Goal: Task Accomplishment & Management: Manage account settings

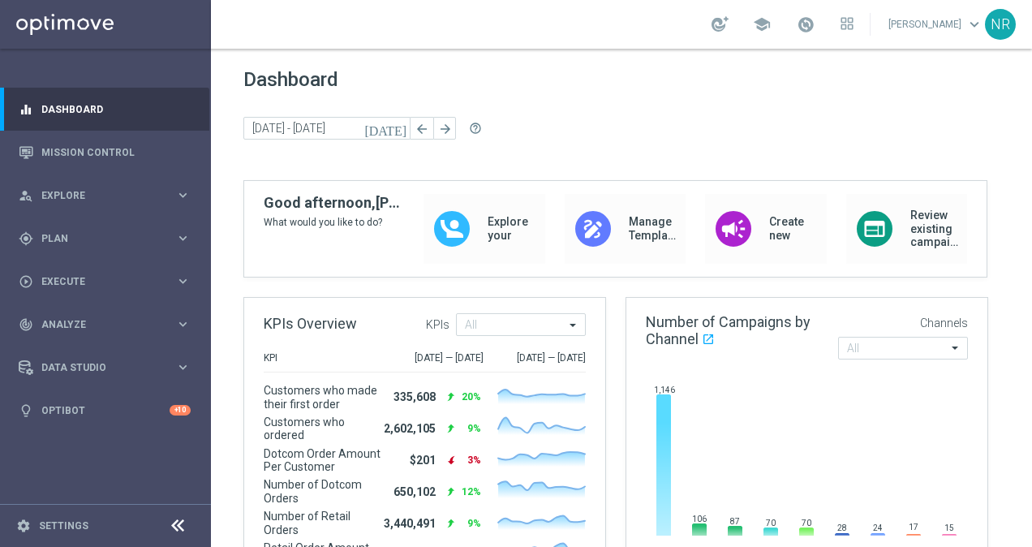
click at [636, 109] on div "Dashboard [DATE] [DATE] - [DATE] arrow_back arrow_forward help_outline" at bounding box center [621, 124] width 756 height 112
drag, startPoint x: 244, startPoint y: 82, endPoint x: 316, endPoint y: 87, distance: 71.6
click at [316, 87] on span "Dashboard" at bounding box center [621, 79] width 756 height 23
drag, startPoint x: 343, startPoint y: 75, endPoint x: 226, endPoint y: 70, distance: 117.8
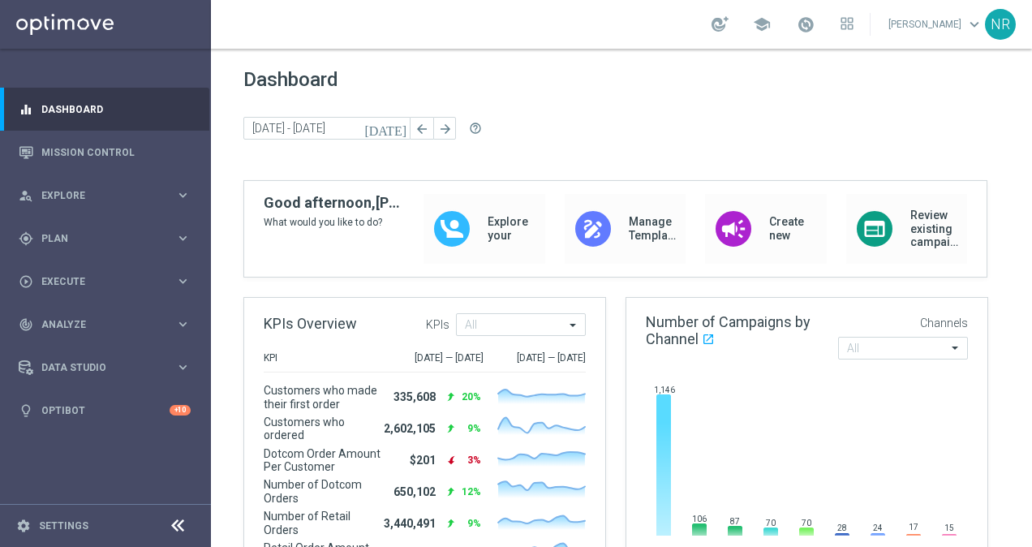
drag, startPoint x: 412, startPoint y: 79, endPoint x: 218, endPoint y: 75, distance: 193.9
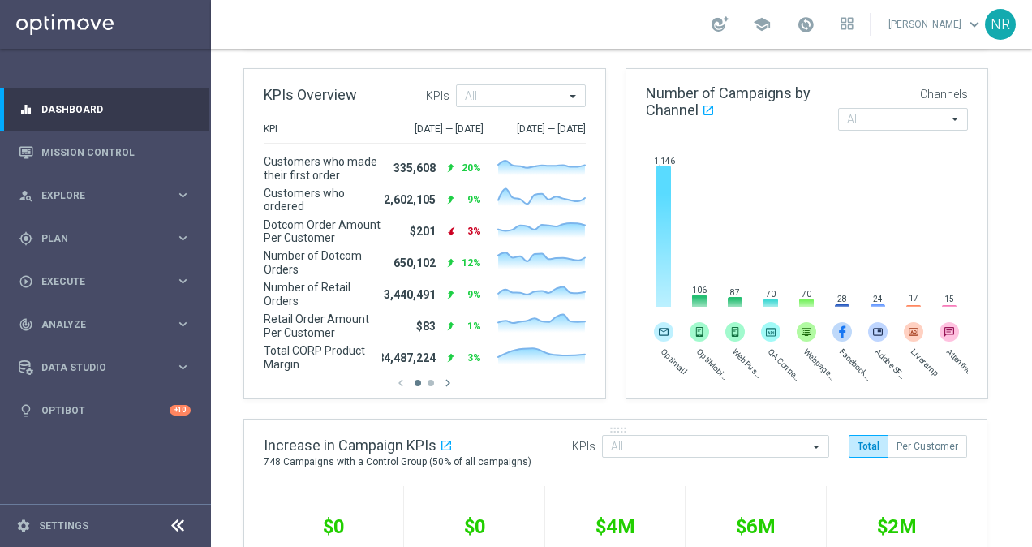
scroll to position [487, 0]
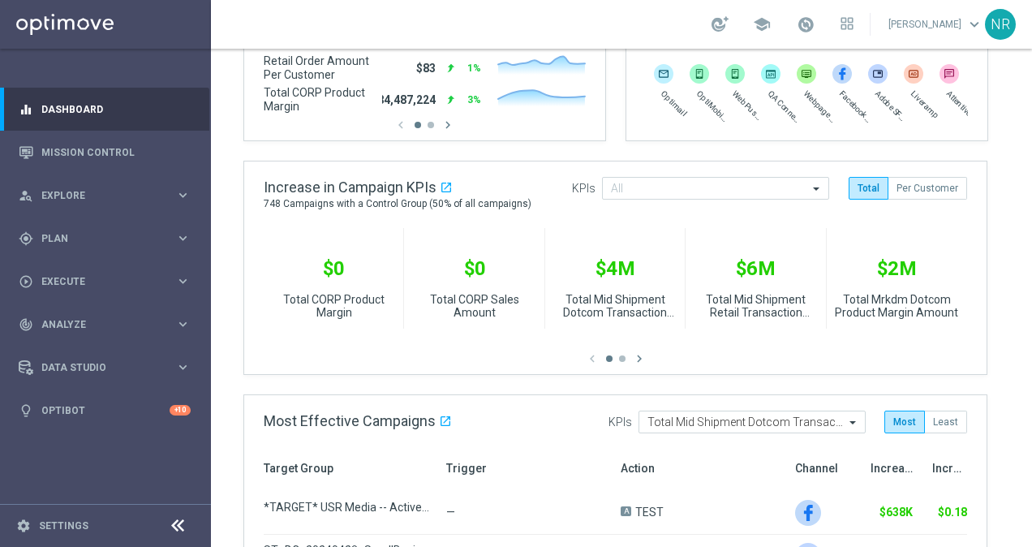
click at [250, 148] on gridster "Dashboard [DATE] [DATE] - [DATE] arrow_back arrow_forward help_outline KPIs Ove…" at bounding box center [621, 329] width 821 height 1534
click at [222, 209] on gridster "Dashboard [DATE] [DATE] - [DATE] arrow_back arrow_forward help_outline KPIs Ove…" at bounding box center [621, 329] width 821 height 1534
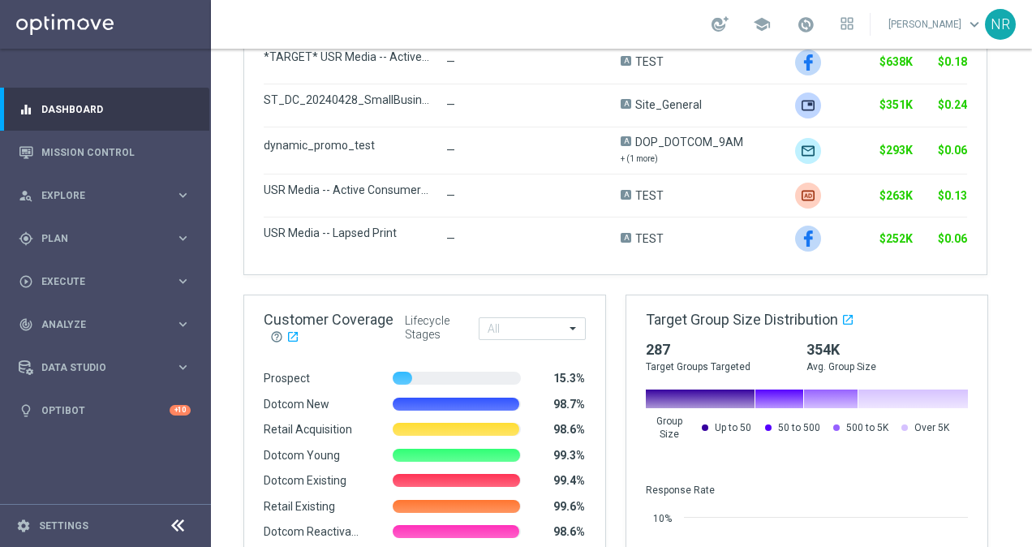
scroll to position [1035, 0]
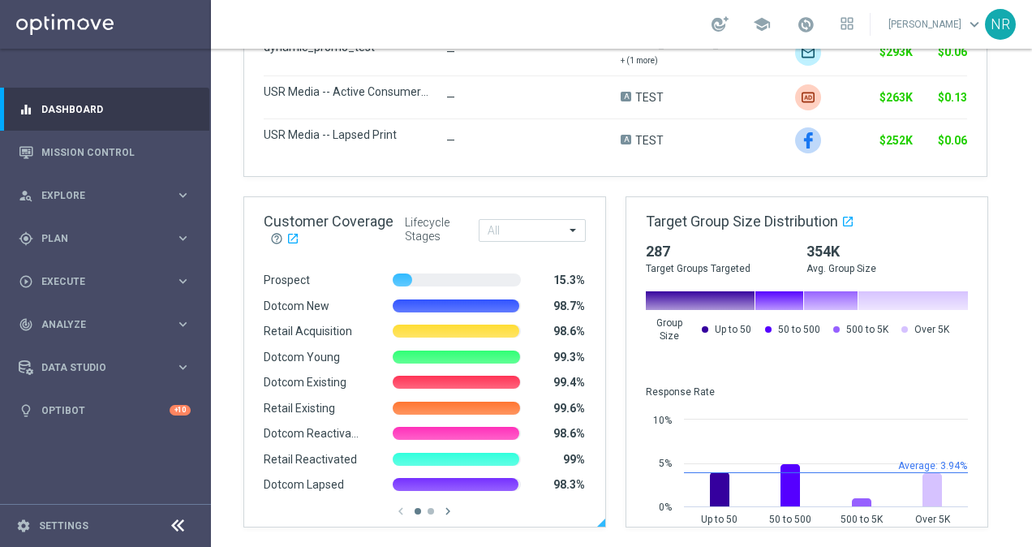
click at [277, 332] on span "Retail Acquisition" at bounding box center [312, 332] width 97 height 14
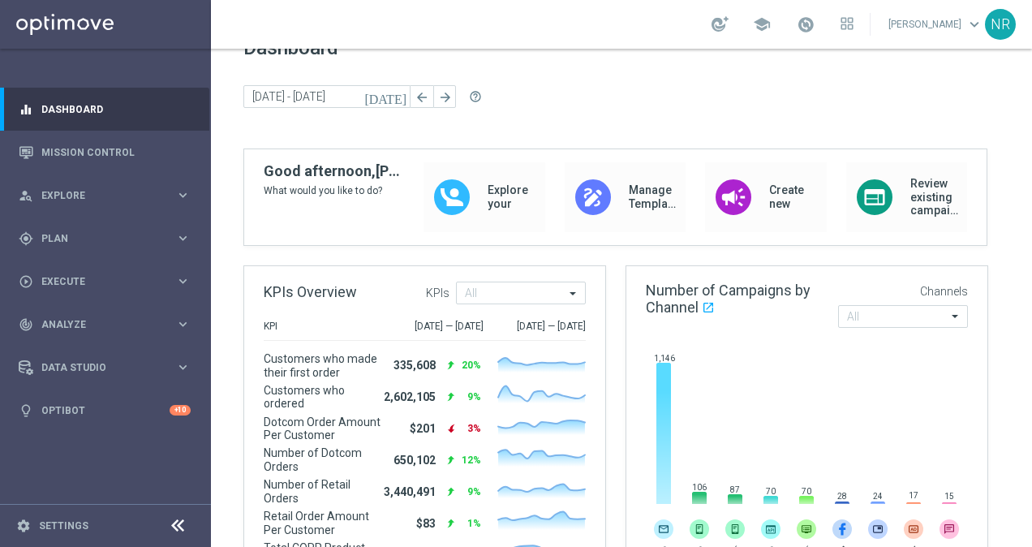
scroll to position [31, 0]
click at [977, 389] on div "Created with Highcharts 9.3.3 Optimail OptiMobile Push Web Push Notifications Q…" at bounding box center [806, 469] width 361 height 254
click at [613, 116] on div "Dashboard [DATE] [DATE] - [DATE] arrow_back arrow_forward help_outline" at bounding box center [621, 93] width 756 height 112
click at [563, 110] on div "[DATE] [DATE] - [DATE] arrow_back arrow_forward help_outline" at bounding box center [621, 98] width 756 height 24
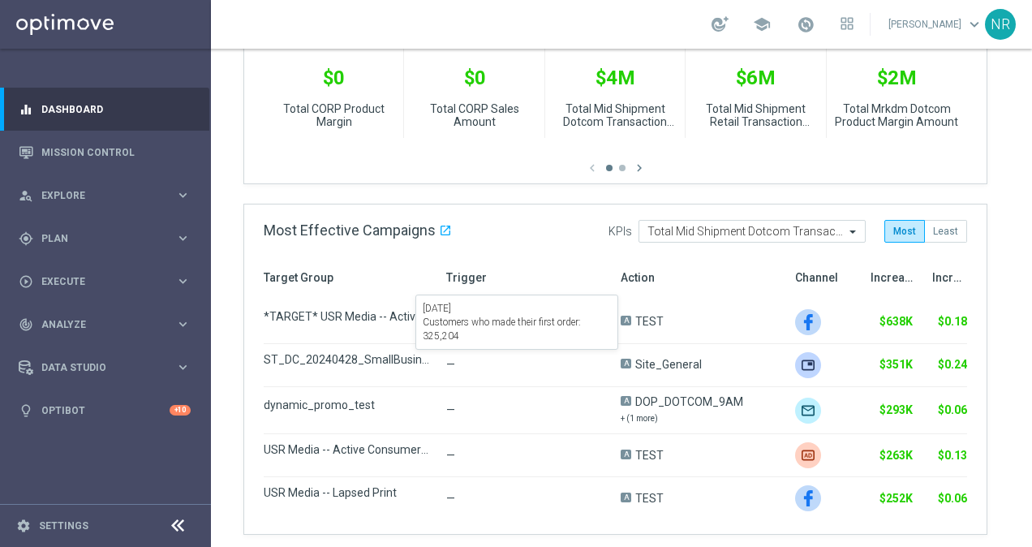
scroll to position [678, 0]
click at [226, 187] on gridster "Dashboard [DATE] [DATE] - [DATE] arrow_back arrow_forward help_outline KPIs Ove…" at bounding box center [621, 137] width 821 height 1534
click at [427, 195] on gridster "Dashboard [DATE] [DATE] - [DATE] arrow_back arrow_forward help_outline KPIs Ove…" at bounding box center [621, 137] width 821 height 1534
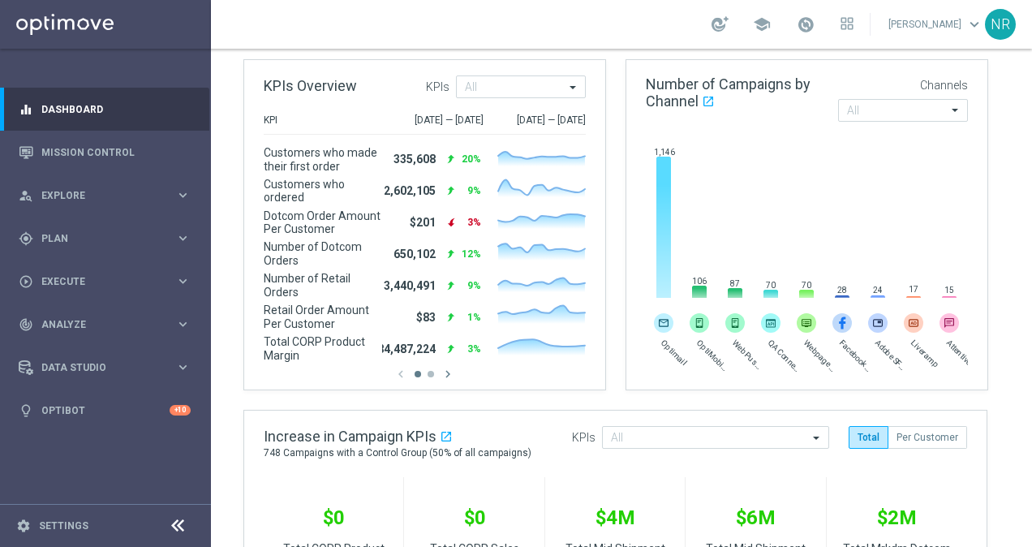
scroll to position [237, 0]
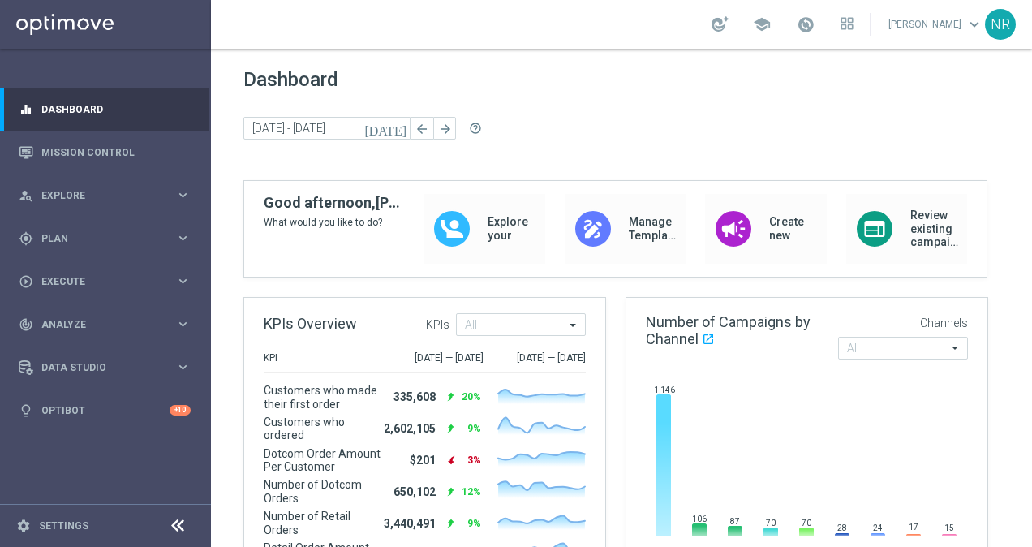
click at [600, 138] on div "[DATE] [DATE] - [DATE] arrow_back arrow_forward help_outline" at bounding box center [621, 129] width 756 height 24
click at [600, 147] on div "Dashboard [DATE] [DATE] - [DATE] arrow_back arrow_forward help_outline" at bounding box center [621, 124] width 756 height 112
click at [602, 142] on div "Dashboard [DATE] [DATE] - [DATE] arrow_back arrow_forward help_outline" at bounding box center [621, 124] width 756 height 112
click at [404, 127] on icon "[DATE]" at bounding box center [386, 128] width 44 height 15
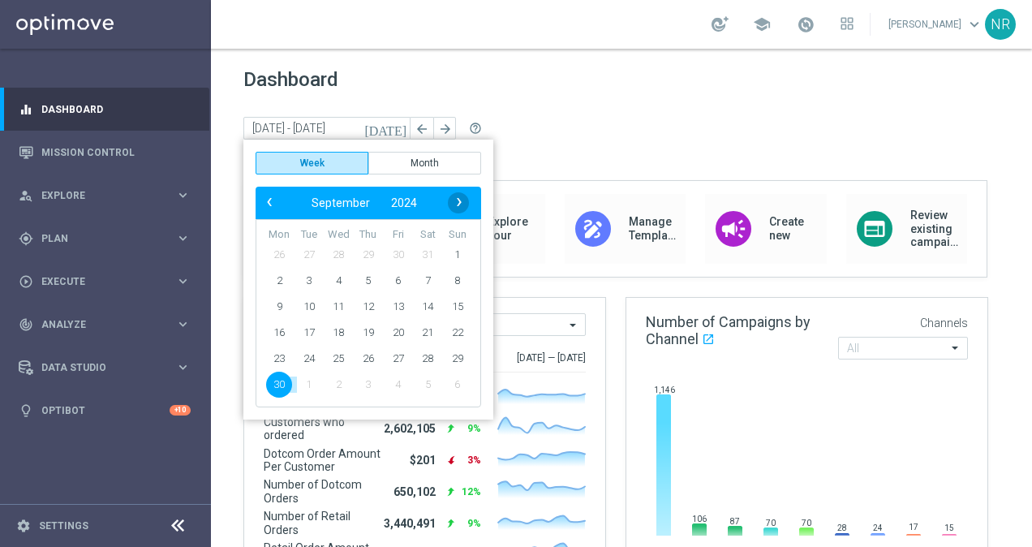
click at [464, 200] on span "›" at bounding box center [459, 201] width 21 height 21
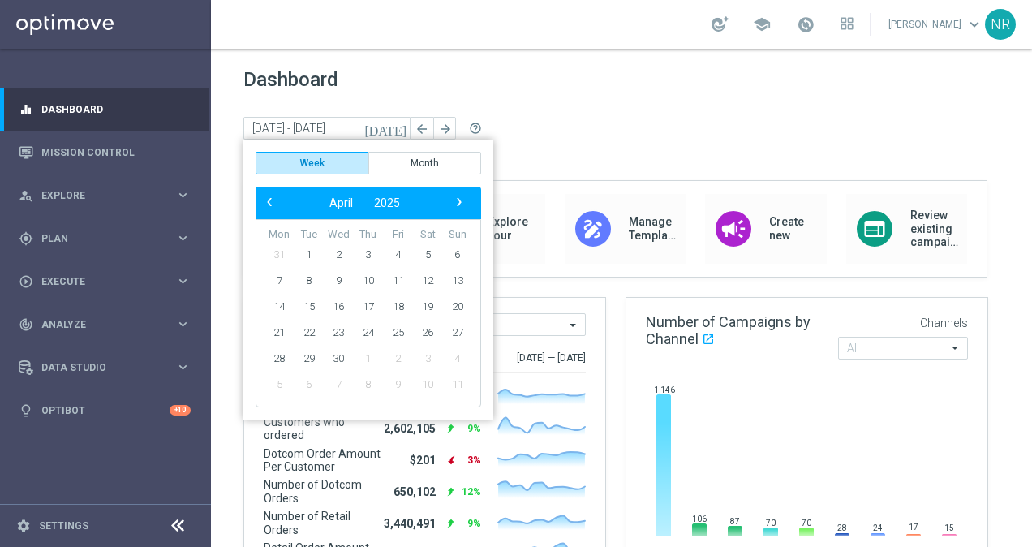
click at [464, 200] on span "›" at bounding box center [459, 201] width 21 height 21
click at [274, 325] on span "16" at bounding box center [279, 333] width 26 height 26
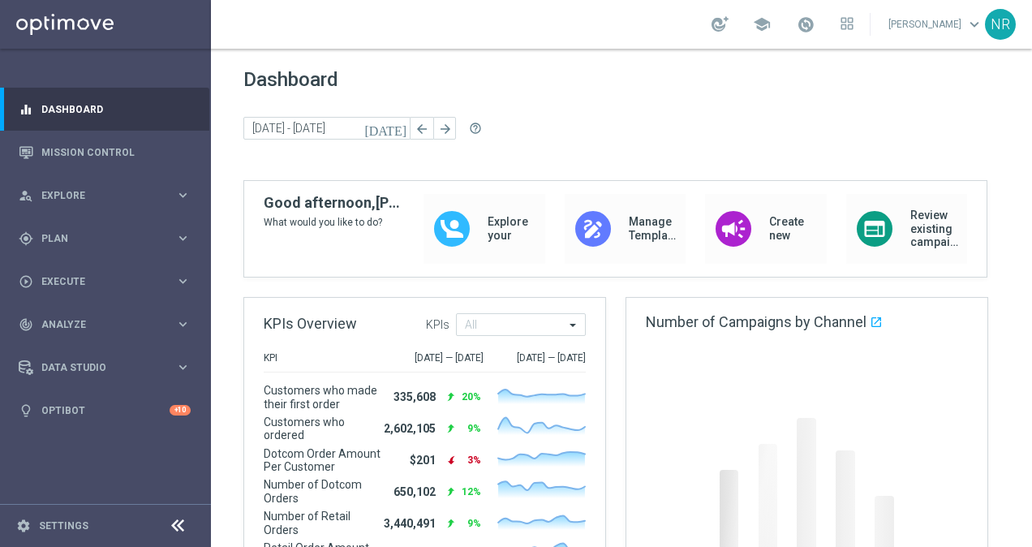
type input "[DATE] - [DATE]"
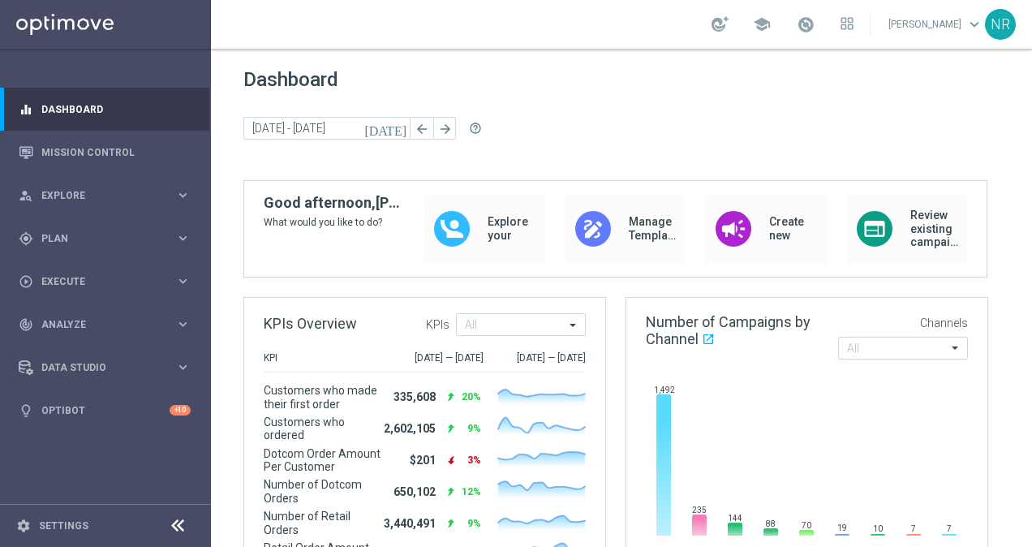
click at [561, 140] on div "[DATE] [DATE] - [DATE] arrow_back arrow_forward help_outline" at bounding box center [621, 129] width 756 height 24
click at [587, 111] on div "Dashboard [DATE] [DATE] - [DATE] arrow_back arrow_forward help_outline" at bounding box center [621, 124] width 756 height 112
click at [618, 110] on div "Dashboard [DATE] [DATE] - [DATE] arrow_back arrow_forward help_outline" at bounding box center [621, 124] width 756 height 112
click at [633, 117] on div "[DATE] [DATE] - [DATE] arrow_back arrow_forward help_outline" at bounding box center [621, 129] width 756 height 24
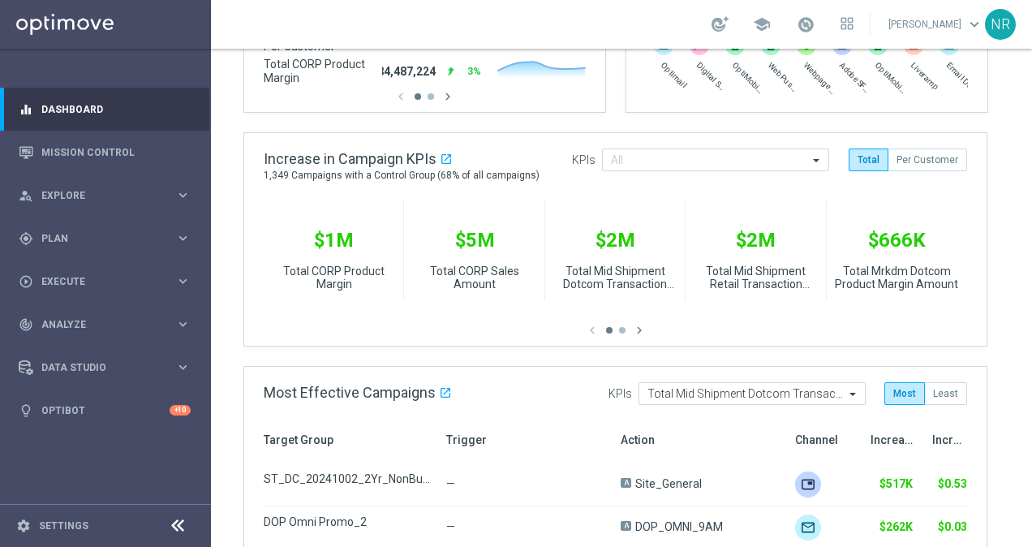
scroll to position [516, 0]
click at [613, 118] on gridster "Dashboard [DATE] [DATE] - [DATE] arrow_back arrow_forward help_outline KPIs Ove…" at bounding box center [621, 300] width 821 height 1534
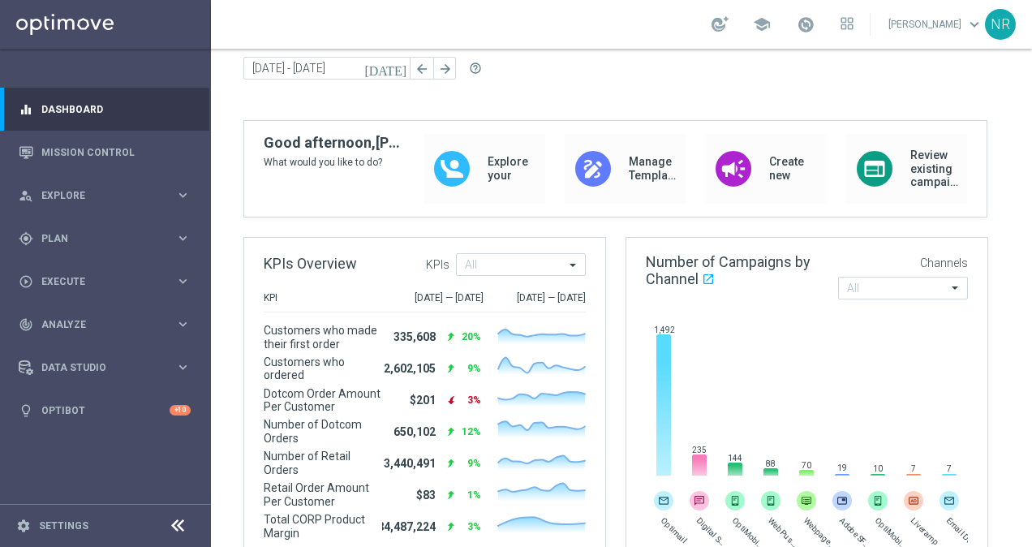
scroll to position [0, 0]
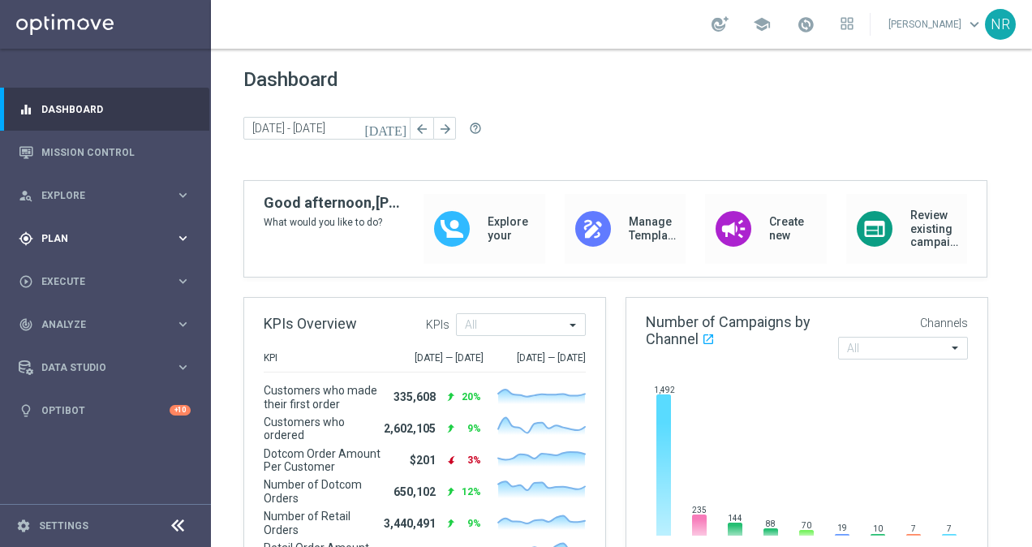
click at [114, 234] on span "Plan" at bounding box center [108, 239] width 134 height 10
click at [84, 263] on div "Target Groups" at bounding box center [125, 272] width 167 height 24
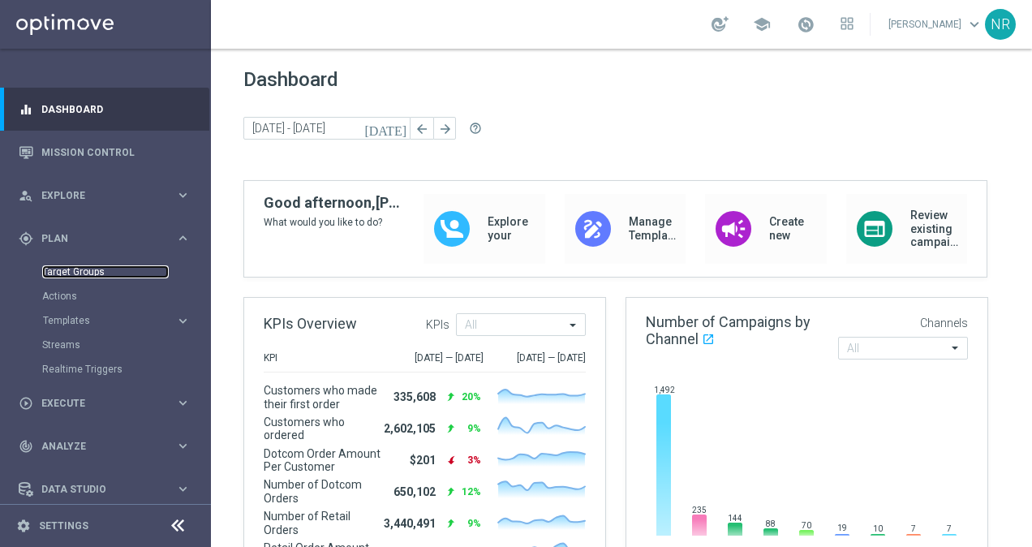
click at [84, 266] on link "Target Groups" at bounding box center [105, 271] width 127 height 13
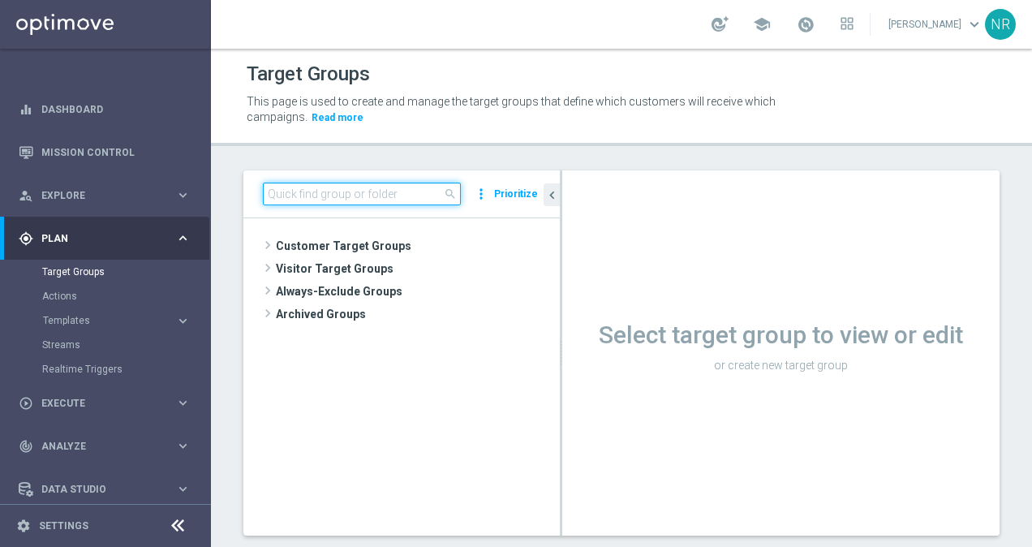
click at [334, 196] on input at bounding box center [362, 194] width 198 height 23
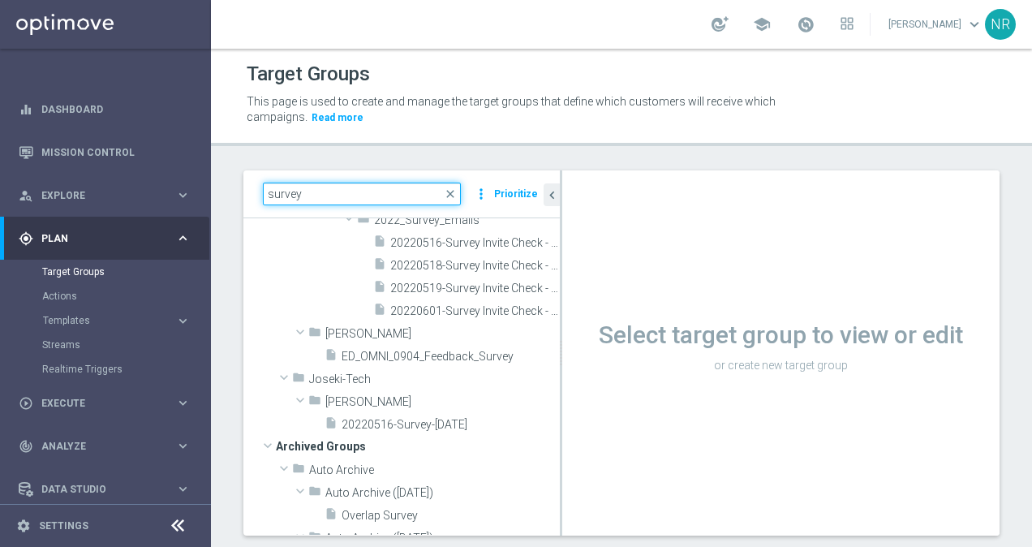
scroll to position [162, 0]
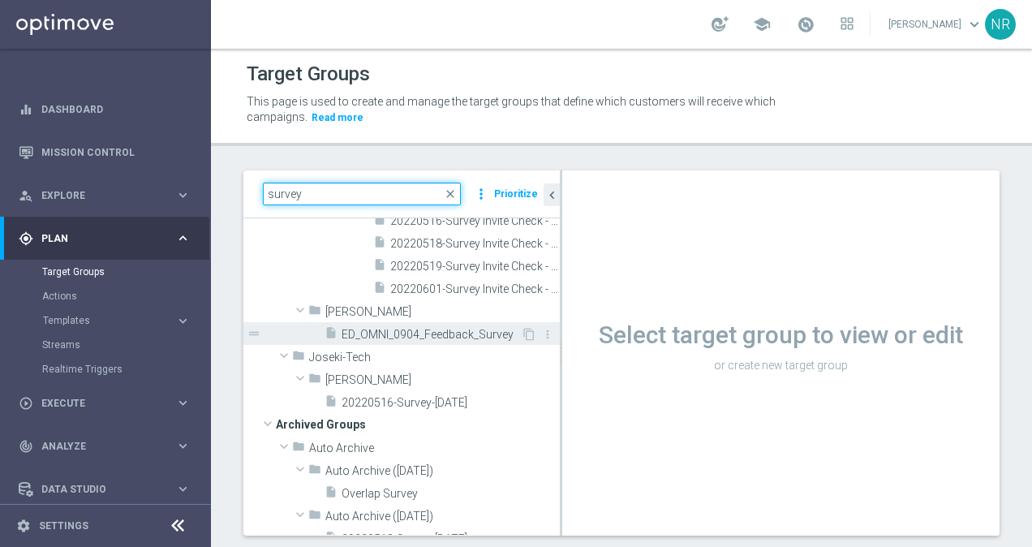
type input "survey"
click at [435, 333] on span "ED_OMNI_0904_Feedback_Survey" at bounding box center [431, 335] width 179 height 14
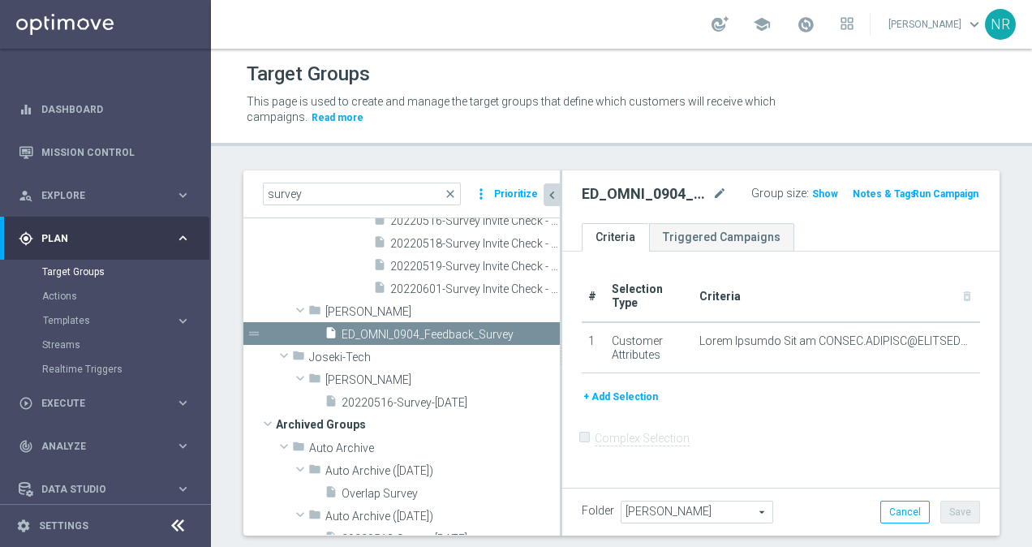
click at [551, 195] on icon "chevron_left" at bounding box center [551, 194] width 15 height 15
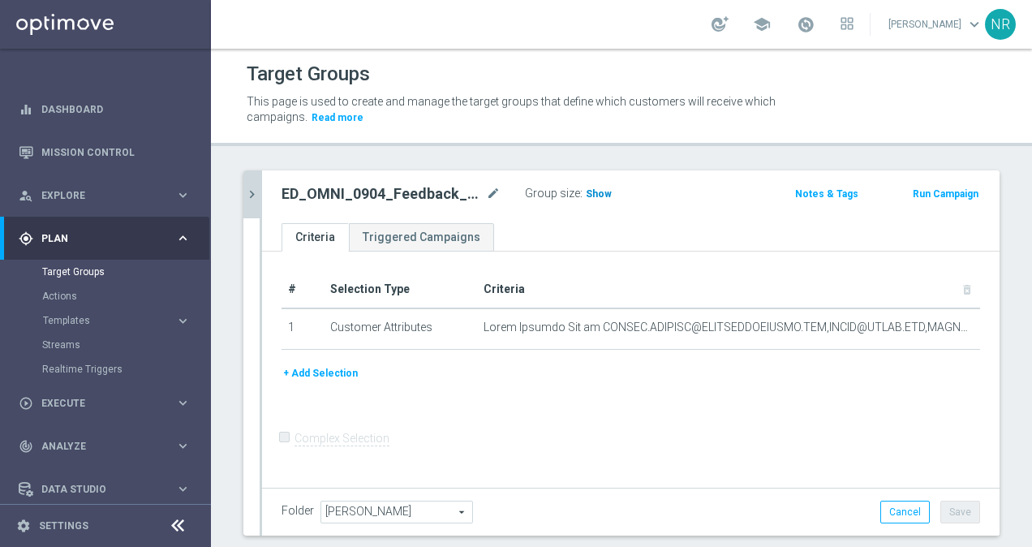
click at [600, 194] on span "Show" at bounding box center [599, 193] width 26 height 11
